Goal: Navigation & Orientation: Find specific page/section

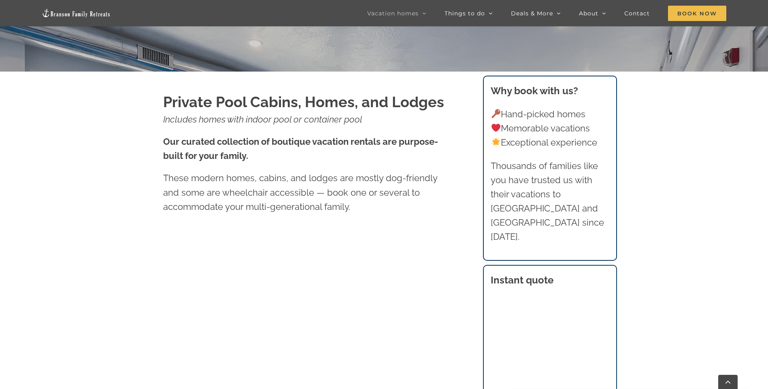
scroll to position [445, 0]
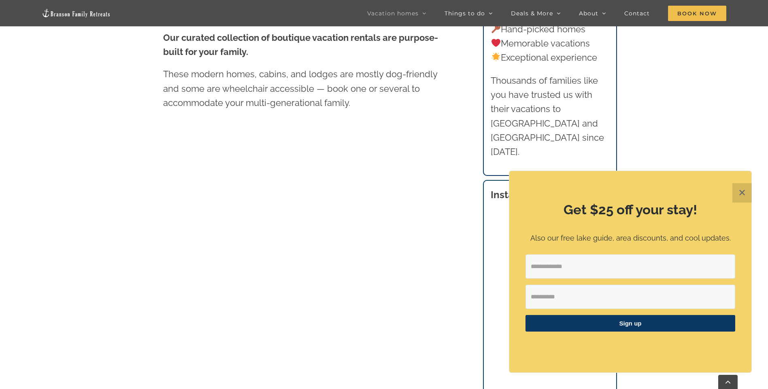
click at [739, 192] on button "✕" at bounding box center [741, 192] width 19 height 19
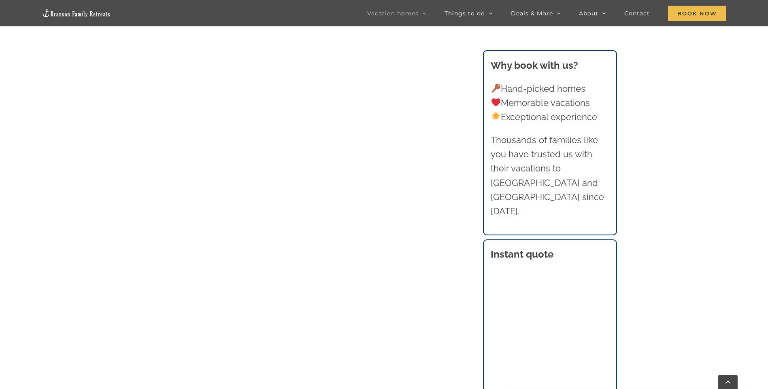
scroll to position [607, 0]
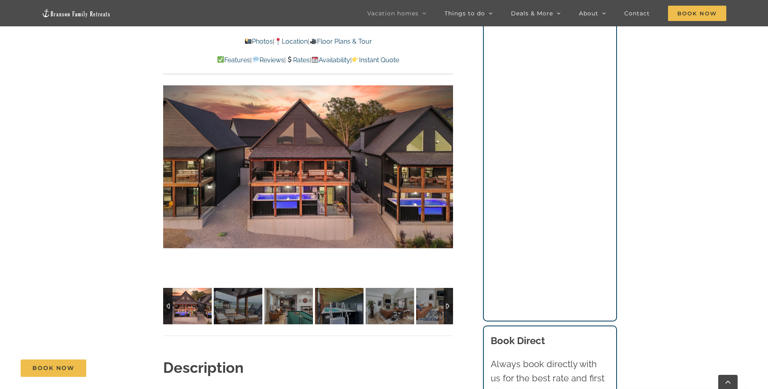
scroll to position [607, 0]
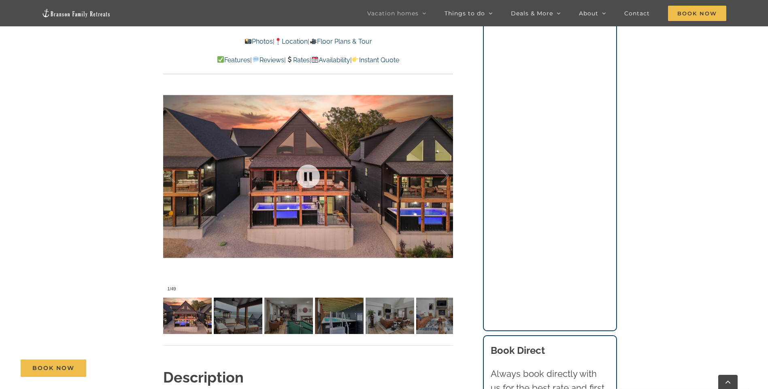
click at [301, 202] on div at bounding box center [308, 176] width 290 height 238
click at [308, 175] on link at bounding box center [308, 176] width 32 height 32
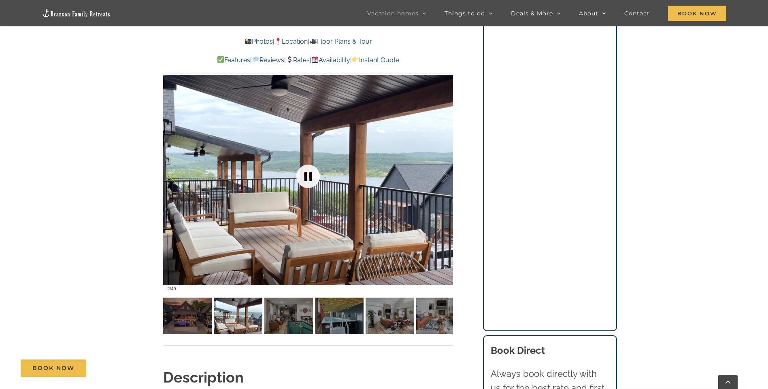
click at [308, 175] on link at bounding box center [308, 176] width 32 height 32
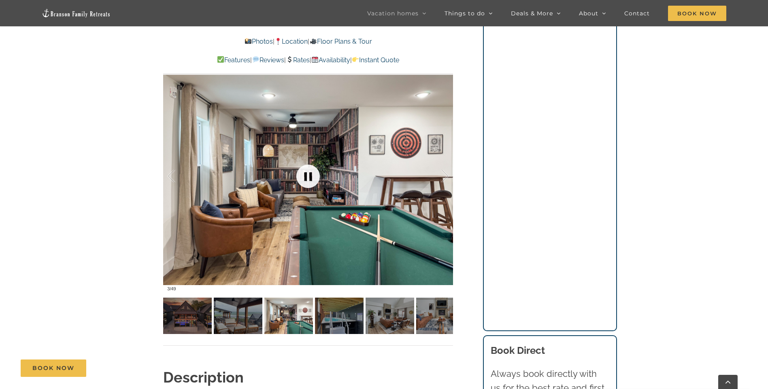
click at [308, 175] on link at bounding box center [308, 176] width 32 height 32
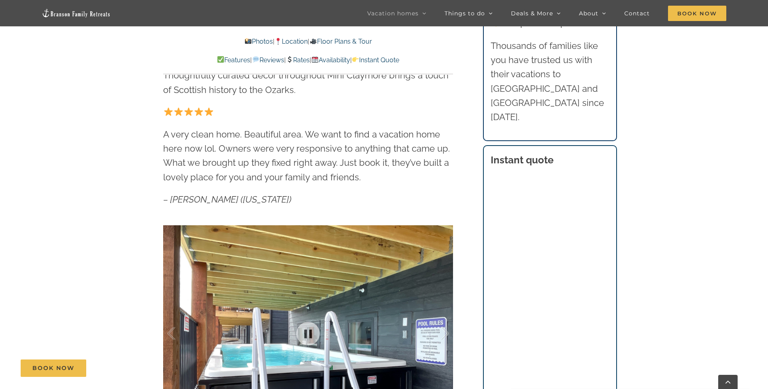
scroll to position [405, 0]
